Goal: Register for event/course

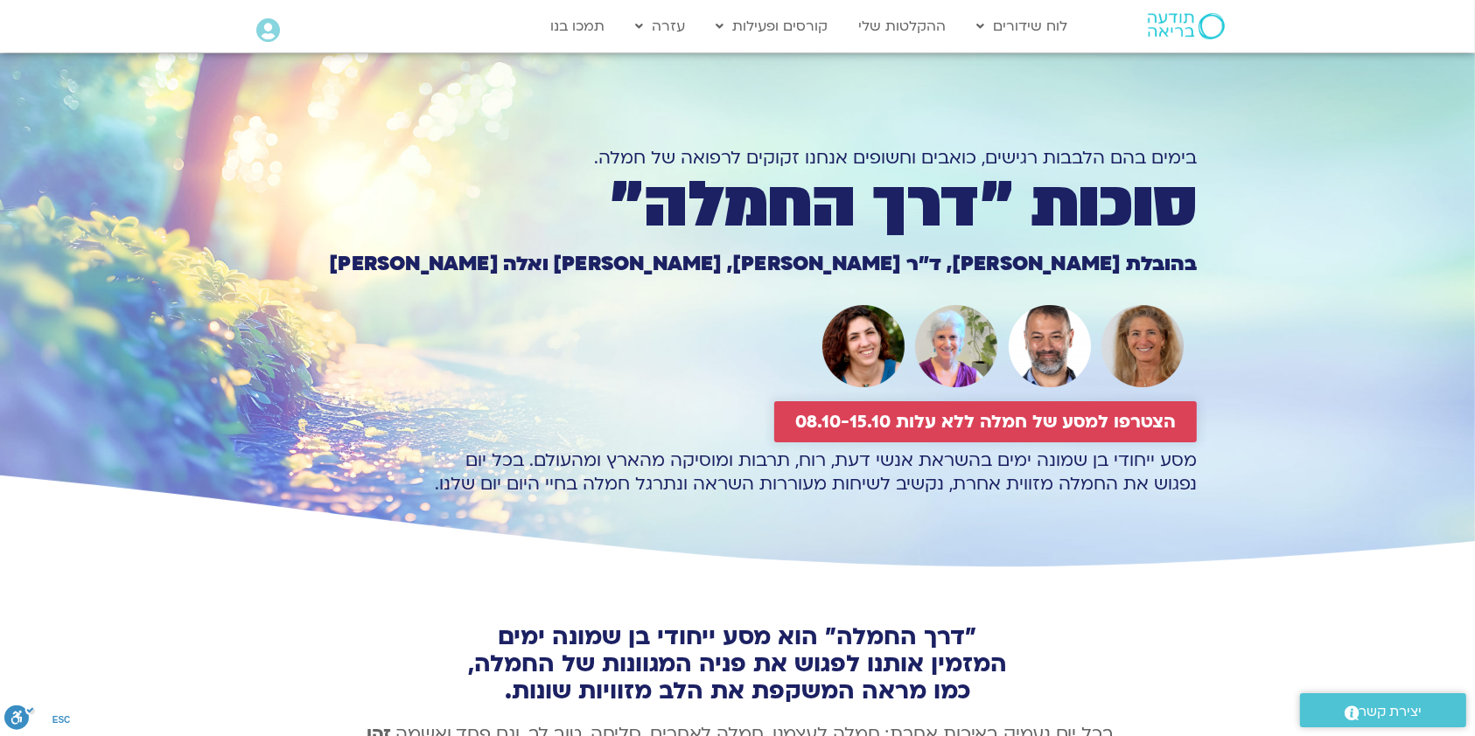
click at [1133, 422] on span "הצטרפו למסע של חמלה ללא עלות 08.10-15.10" at bounding box center [985, 422] width 380 height 20
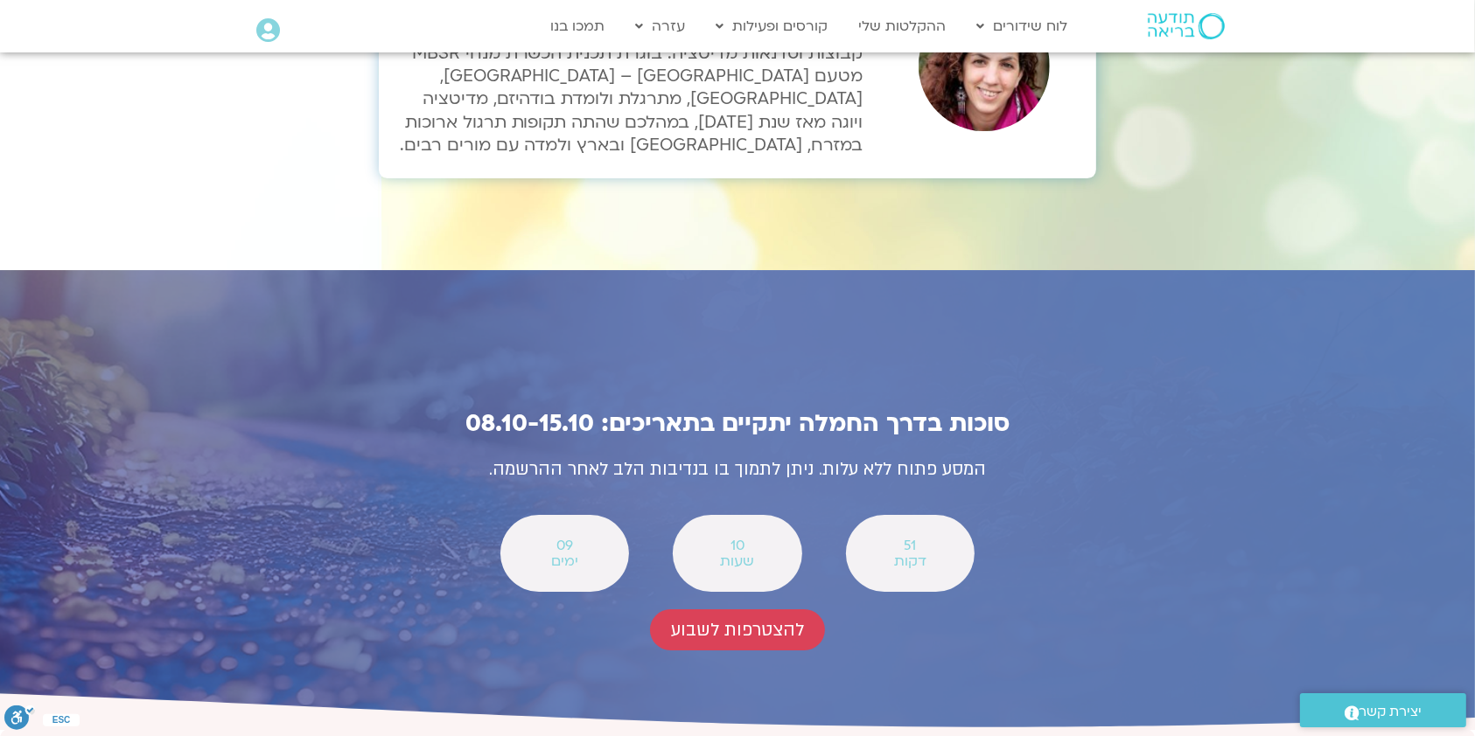
scroll to position [6006, 0]
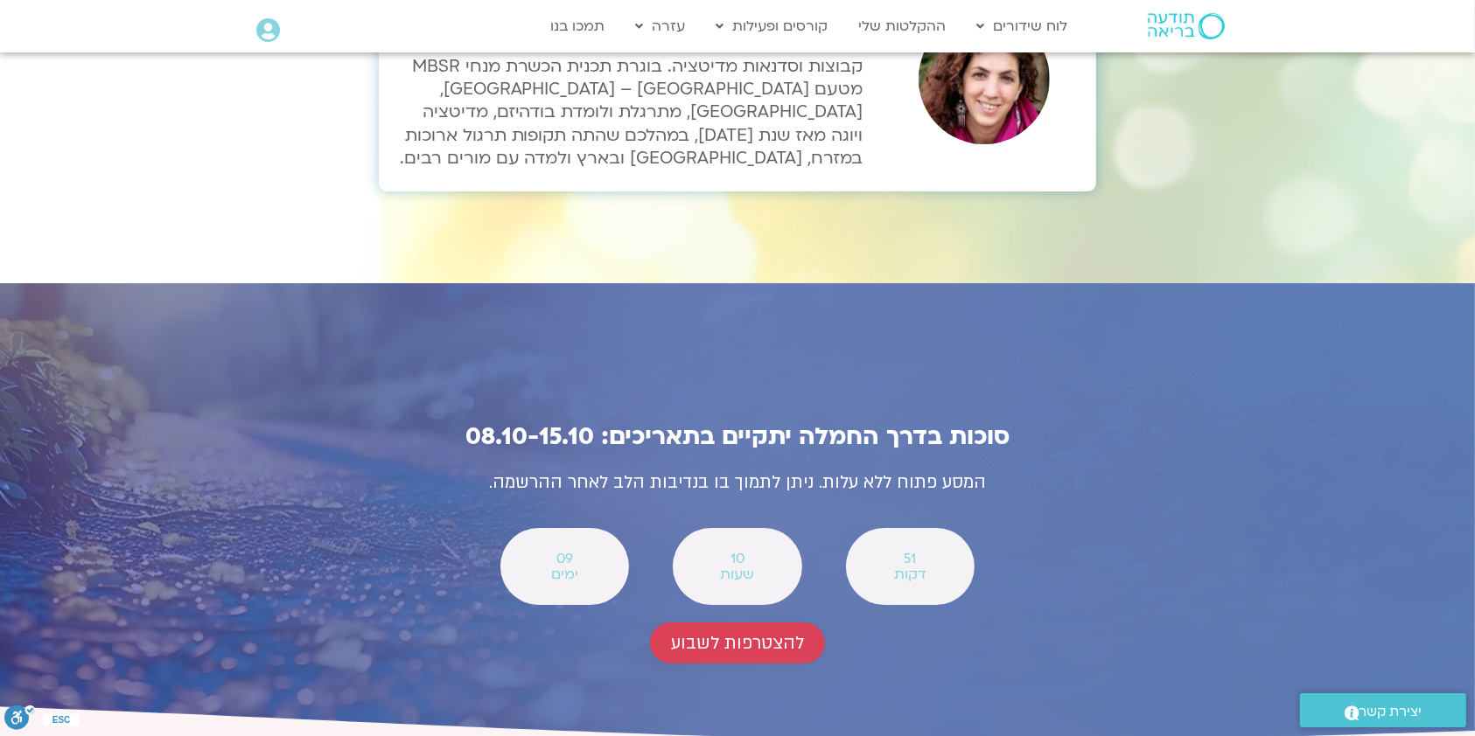
click at [759, 633] on span "להצטרפות לשבוע" at bounding box center [737, 643] width 133 height 20
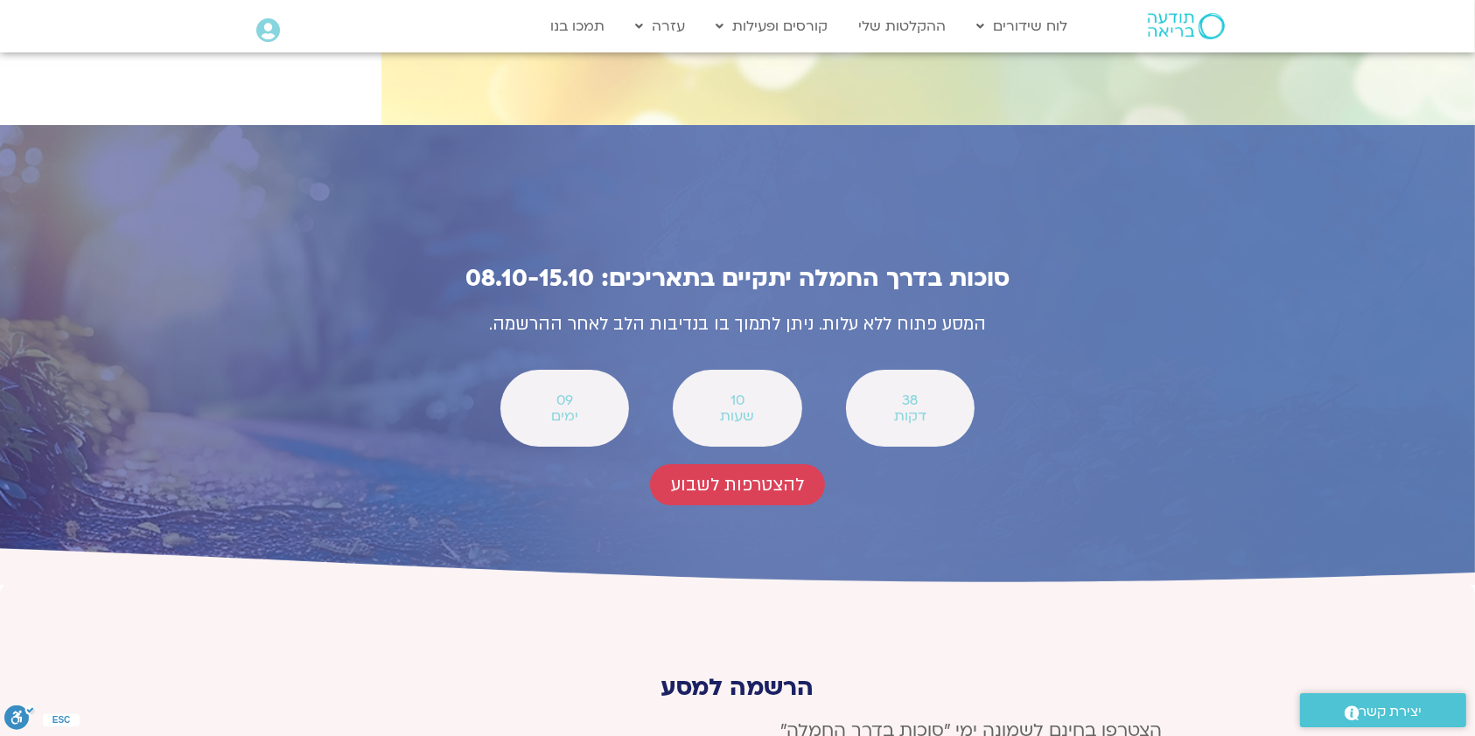
scroll to position [6413, 0]
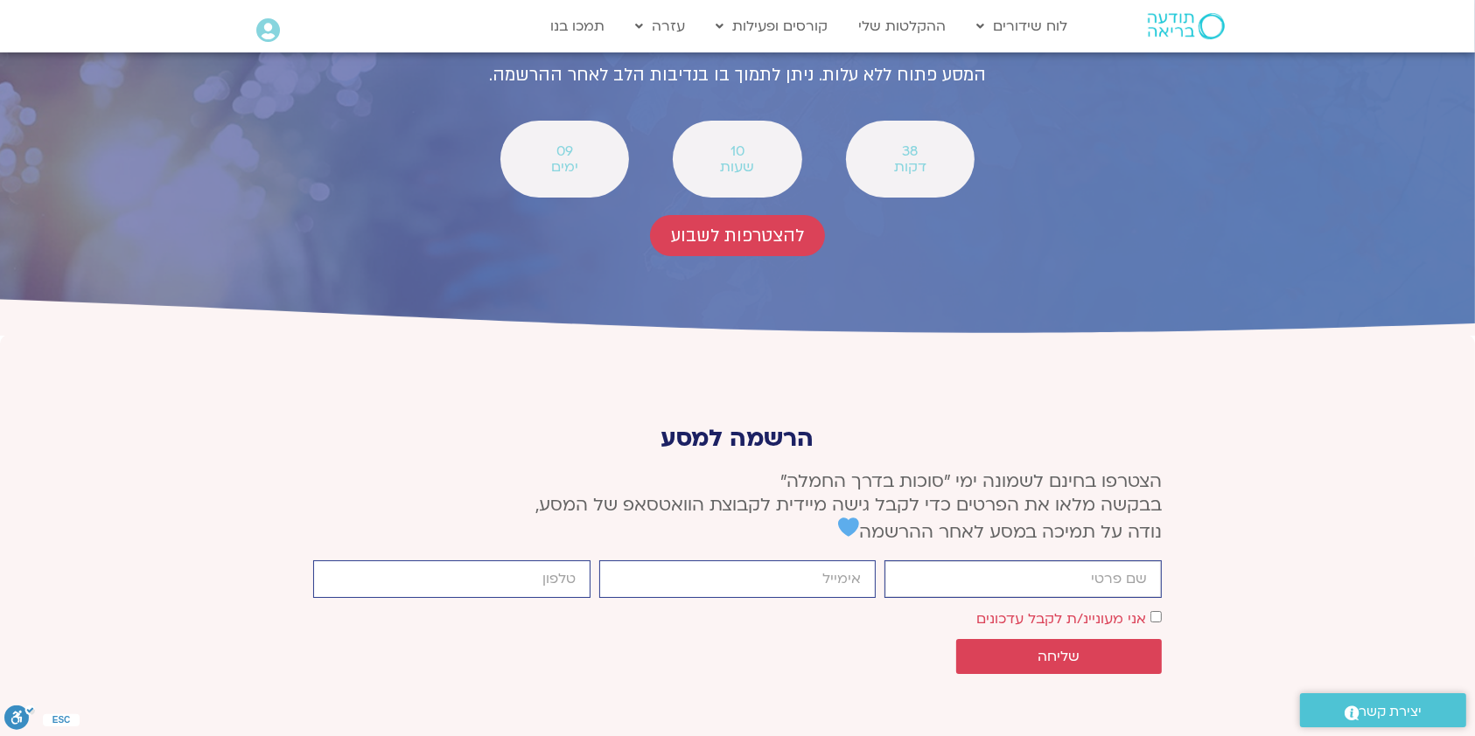
click at [1110, 561] on input "firstname" at bounding box center [1022, 580] width 277 height 38
type input "[PERSON_NAME]"
click at [805, 561] on input "email" at bounding box center [737, 580] width 277 height 38
type input "[EMAIL_ADDRESS][DOMAIN_NAME]"
type input "0544869829"
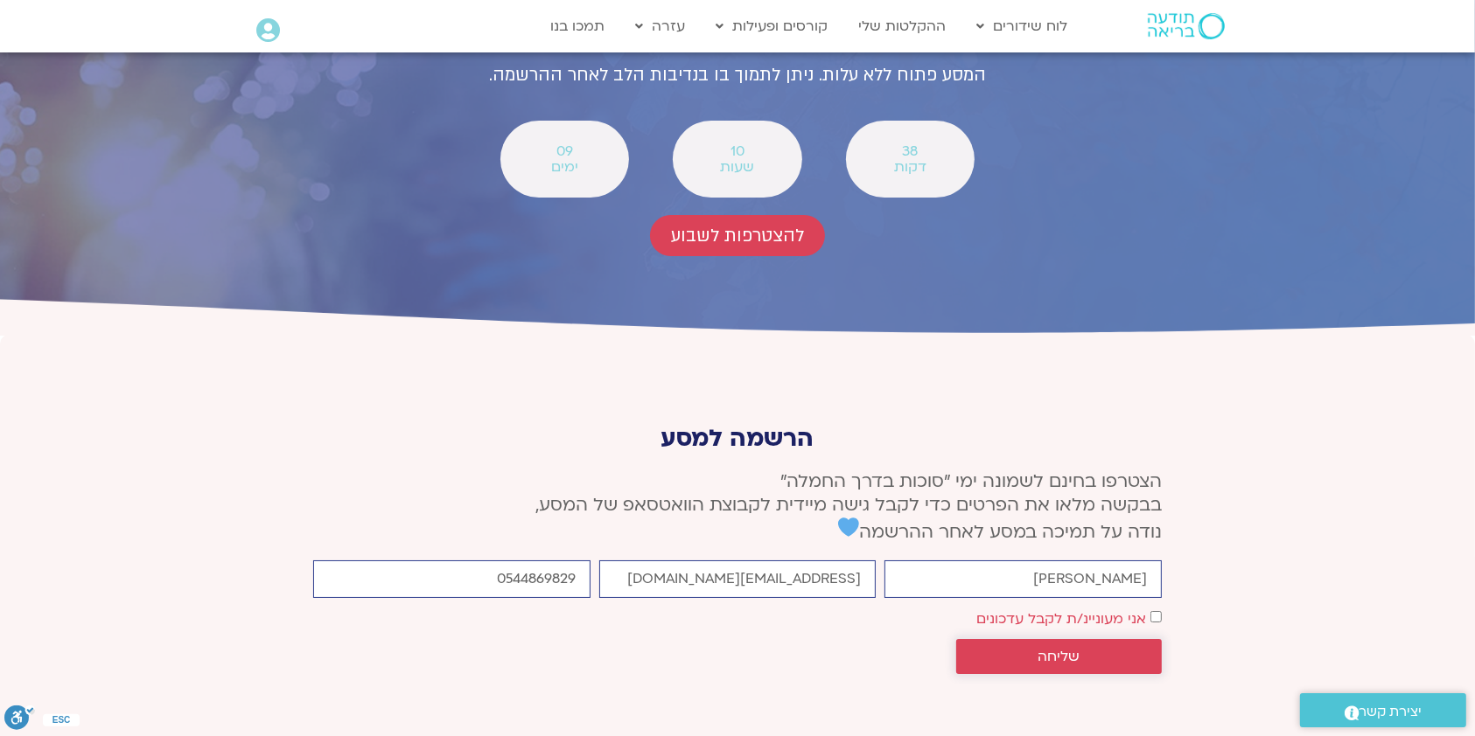
click at [1110, 649] on span "שליחה" at bounding box center [1059, 657] width 164 height 16
click at [1094, 570] on div "הרשמה למסע הצטרפו בחינם לשמונה ימי ״סוכות בדרך החמלה״ בבקשה מלאו את הפרטים כדי …" at bounding box center [737, 562] width 866 height 350
click at [1121, 639] on button "שליחה" at bounding box center [1059, 656] width 206 height 35
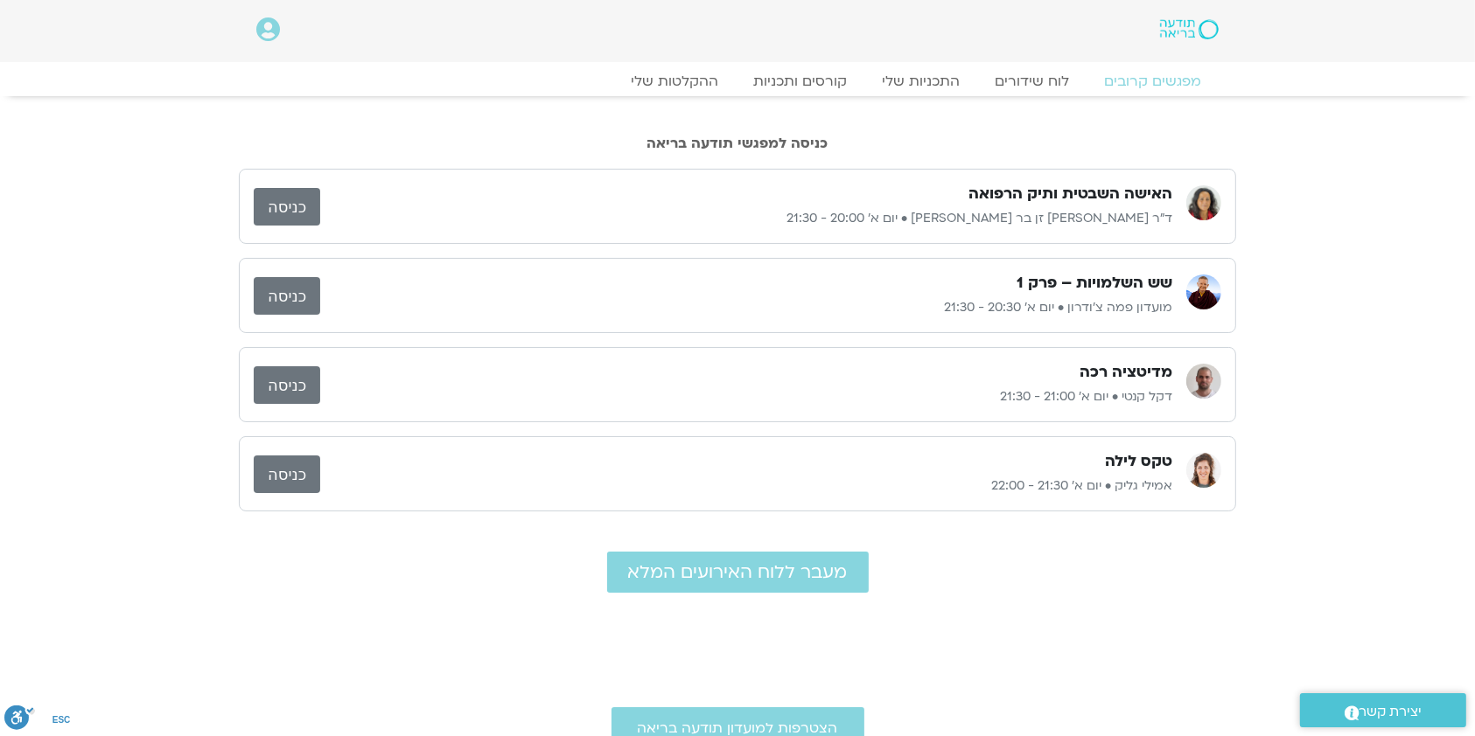
click at [296, 296] on link "כניסה" at bounding box center [287, 296] width 66 height 38
